Goal: Leave review/rating

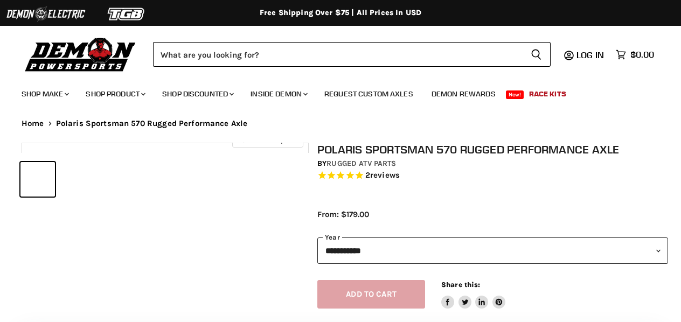
select select "******"
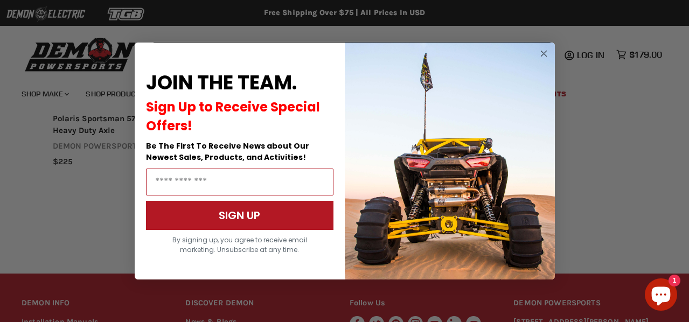
scroll to position [1160, 0]
